Goal: Information Seeking & Learning: Learn about a topic

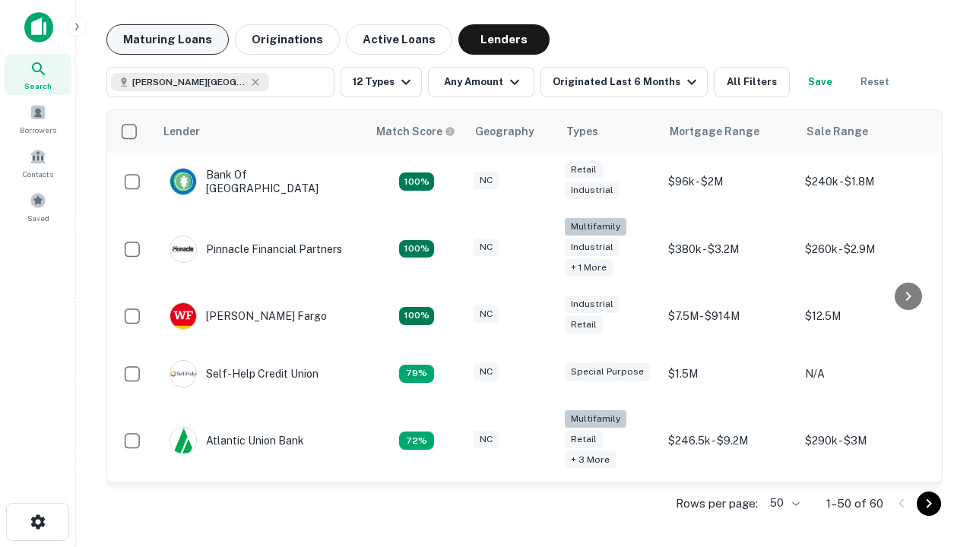
click at [167, 40] on button "Maturing Loans" at bounding box center [167, 39] width 122 height 30
